Goal: Task Accomplishment & Management: Manage account settings

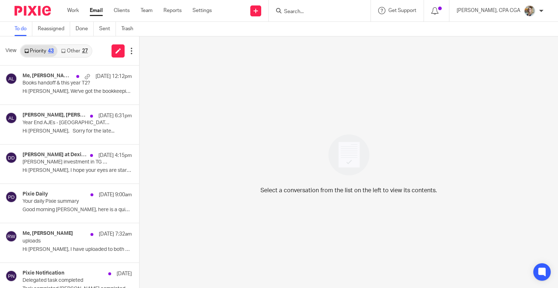
click at [77, 46] on link "Other 27" at bounding box center [74, 51] width 34 height 12
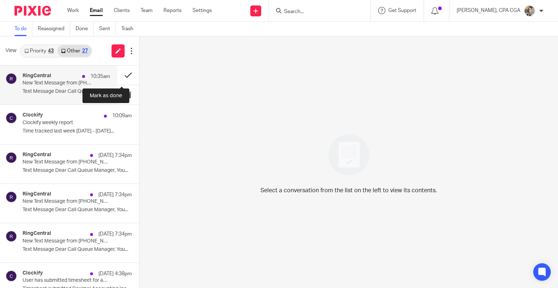
click at [121, 75] on button at bounding box center [128, 74] width 22 height 19
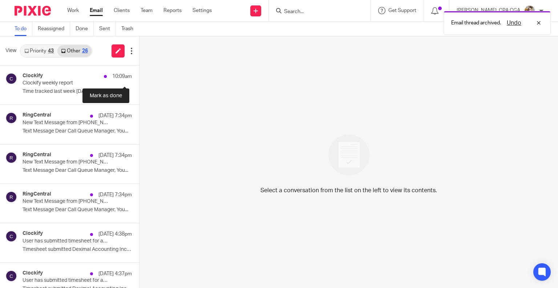
click at [139, 75] on button at bounding box center [142, 74] width 6 height 19
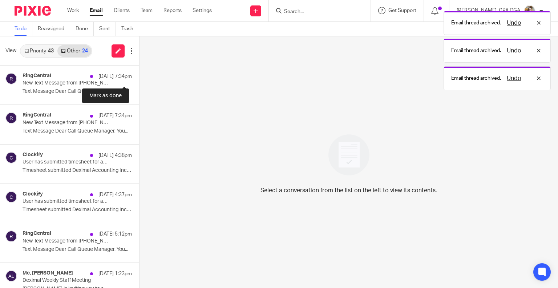
click at [139, 75] on button at bounding box center [142, 74] width 6 height 19
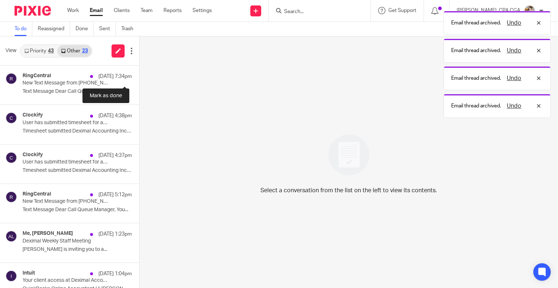
click at [139, 75] on button at bounding box center [142, 74] width 6 height 19
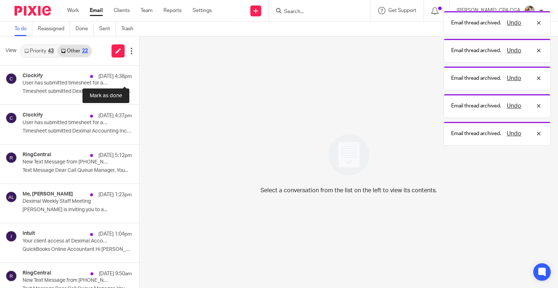
click at [139, 75] on button at bounding box center [142, 74] width 6 height 19
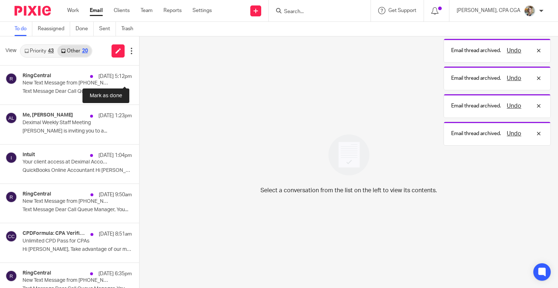
click at [139, 75] on button at bounding box center [142, 74] width 6 height 19
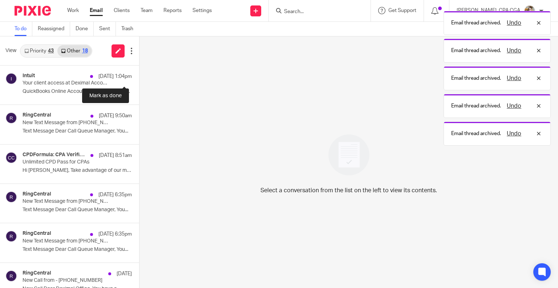
click at [139, 75] on button at bounding box center [142, 74] width 6 height 19
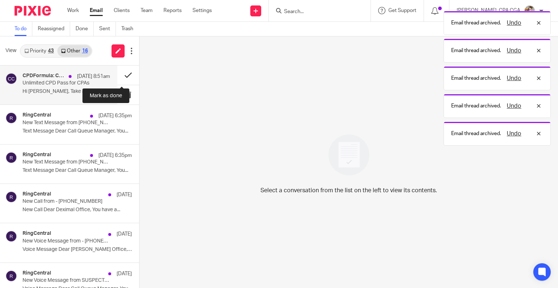
click at [118, 74] on button at bounding box center [128, 74] width 22 height 19
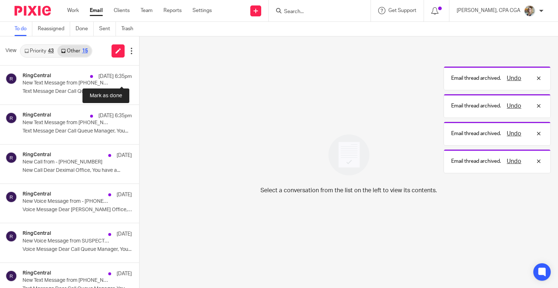
click at [139, 74] on button at bounding box center [142, 74] width 6 height 19
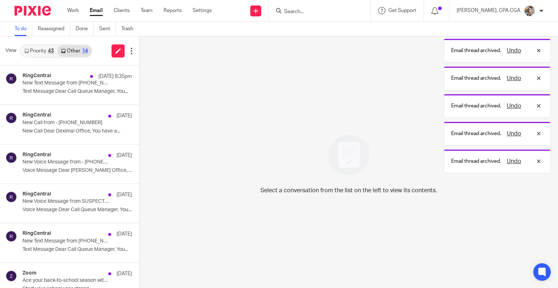
click at [139, 74] on button at bounding box center [142, 74] width 6 height 19
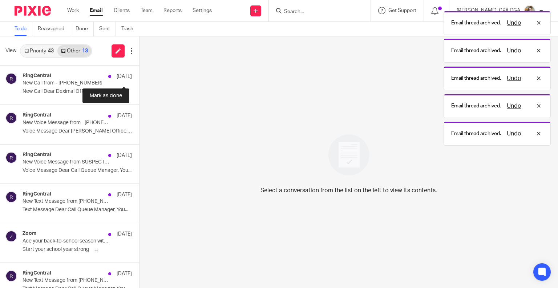
click at [139, 74] on button at bounding box center [142, 74] width 6 height 19
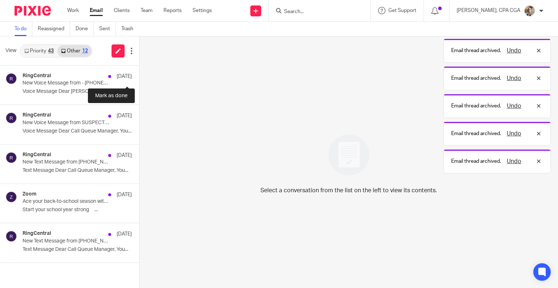
click at [139, 74] on button at bounding box center [142, 74] width 6 height 19
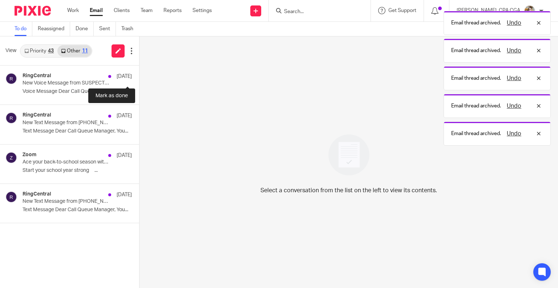
click at [139, 74] on button at bounding box center [142, 74] width 6 height 19
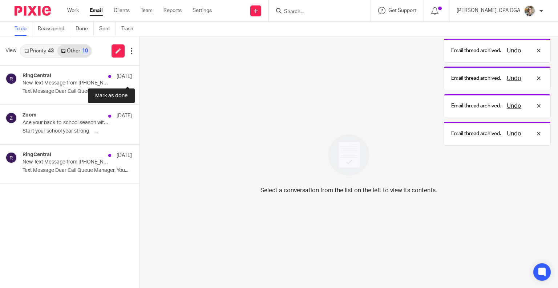
click at [139, 74] on button at bounding box center [142, 74] width 6 height 19
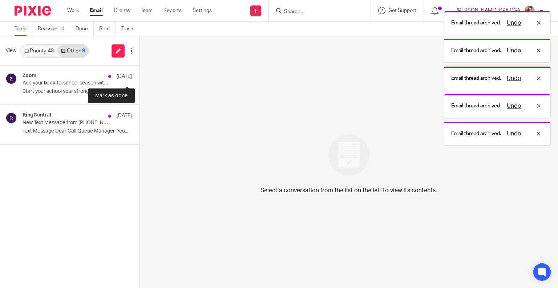
click at [139, 74] on button at bounding box center [142, 74] width 6 height 19
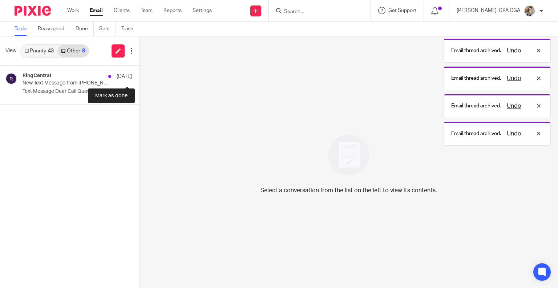
click at [139, 74] on button at bounding box center [142, 74] width 6 height 19
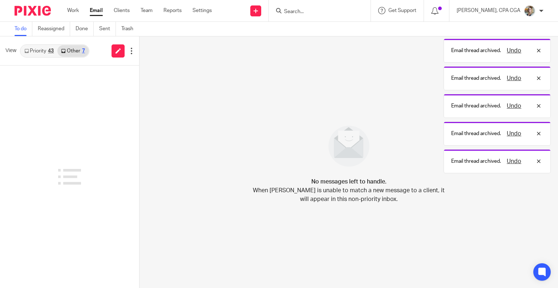
click at [39, 51] on link "Priority 43" at bounding box center [39, 51] width 37 height 12
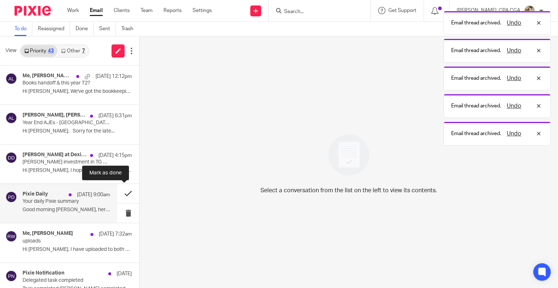
click at [120, 190] on button at bounding box center [128, 193] width 22 height 19
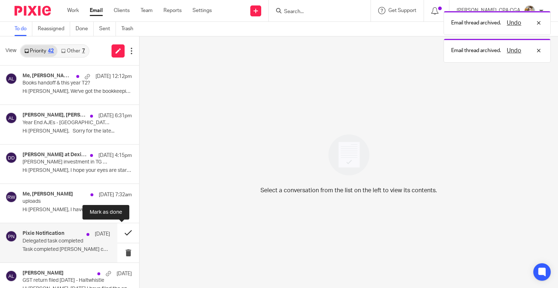
click at [121, 230] on button at bounding box center [128, 232] width 22 height 19
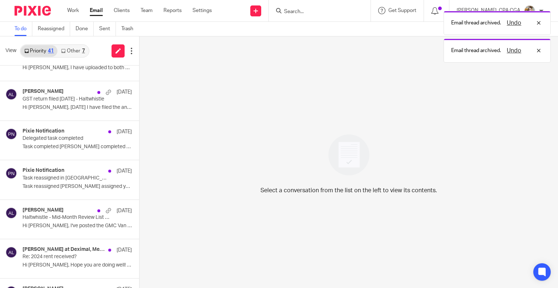
scroll to position [142, 0]
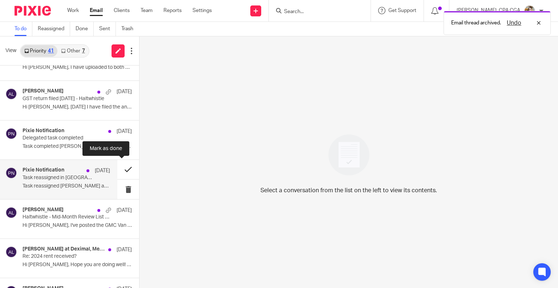
click at [121, 169] on button at bounding box center [128, 169] width 22 height 19
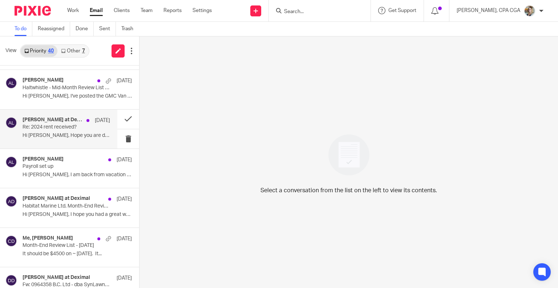
scroll to position [233, 0]
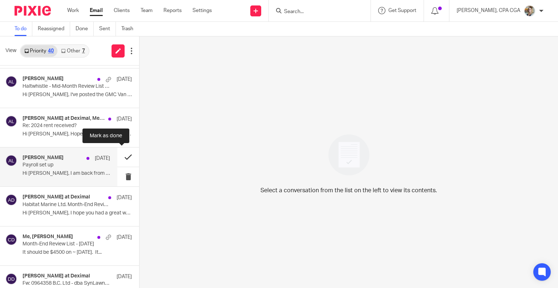
click at [120, 153] on button at bounding box center [128, 156] width 22 height 19
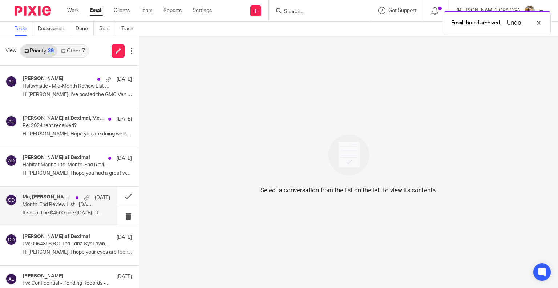
click at [82, 213] on p "It should be $4500 on ~ [DATE]. It..." at bounding box center [67, 213] width 88 height 6
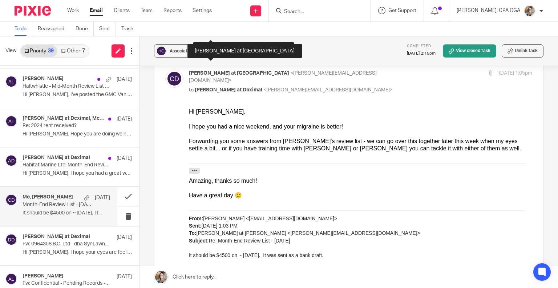
scroll to position [269, 0]
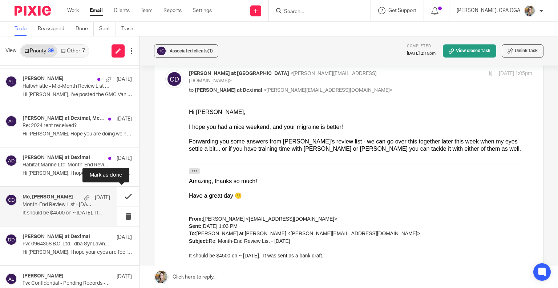
click at [122, 193] on button at bounding box center [128, 195] width 22 height 19
